Goal: Entertainment & Leisure: Consume media (video, audio)

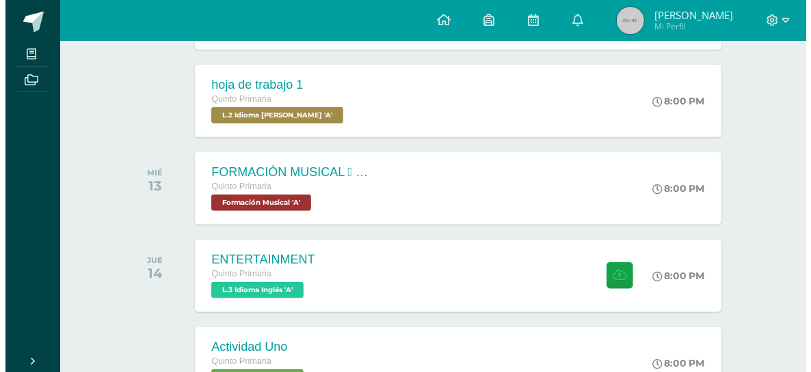
scroll to position [408, 0]
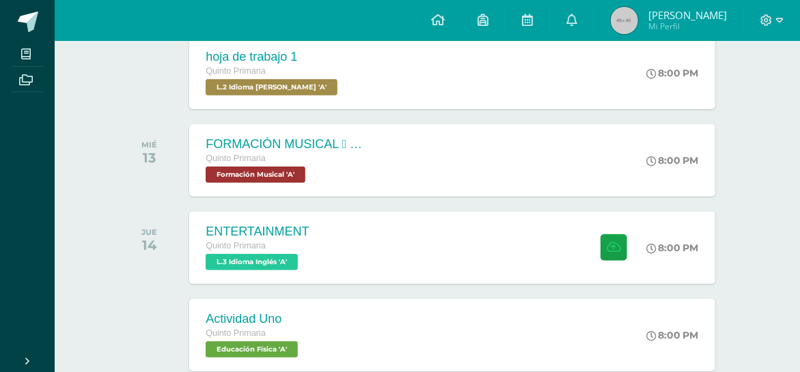
click at [359, 267] on div "ENTERTAINMENT Quinto Primaria L.3 Idioma Inglés 'A' 8:00 PM ENTERTAINMENT L.3 I…" at bounding box center [452, 248] width 526 height 72
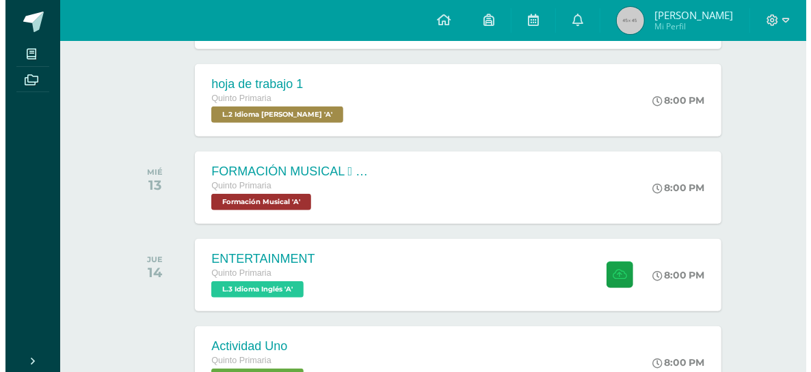
scroll to position [408, 0]
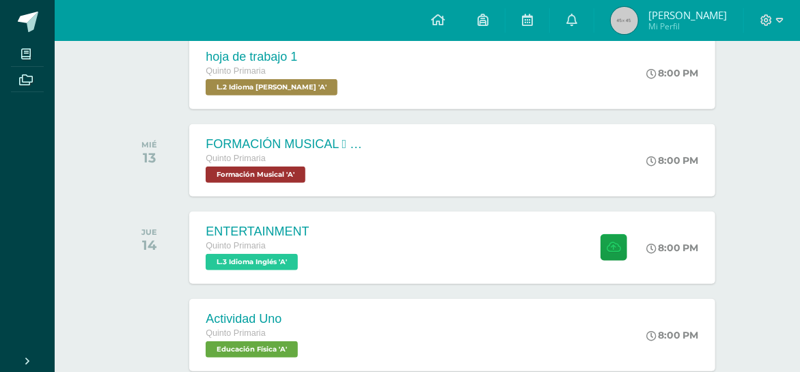
click at [354, 225] on div "ENTERTAINMENT Quinto Primaria L.3 Idioma Inglés 'A' 8:00 PM ENTERTAINMENT L.3 I…" at bounding box center [452, 248] width 526 height 72
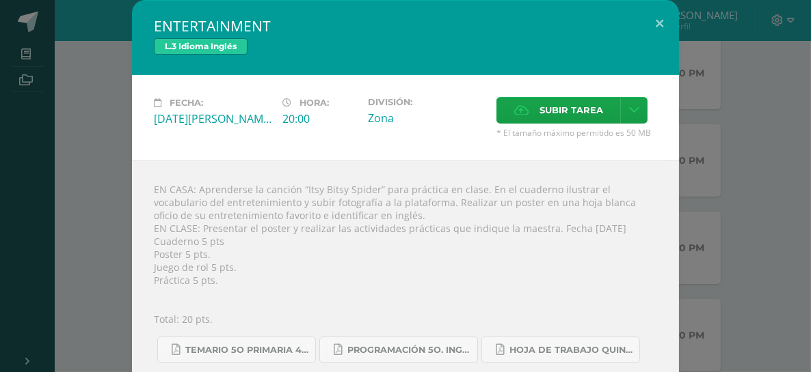
drag, startPoint x: 551, startPoint y: 268, endPoint x: 530, endPoint y: 284, distance: 26.8
click at [530, 284] on div "EN CASA: Aprenderse la canción “Itsy Bitsy Spider” para práctica en clase. En e…" at bounding box center [405, 308] width 547 height 295
click at [567, 282] on div "EN CASA: Aprenderse la canción “Itsy Bitsy Spider” para práctica en clase. En e…" at bounding box center [405, 308] width 547 height 295
